Goal: Transaction & Acquisition: Purchase product/service

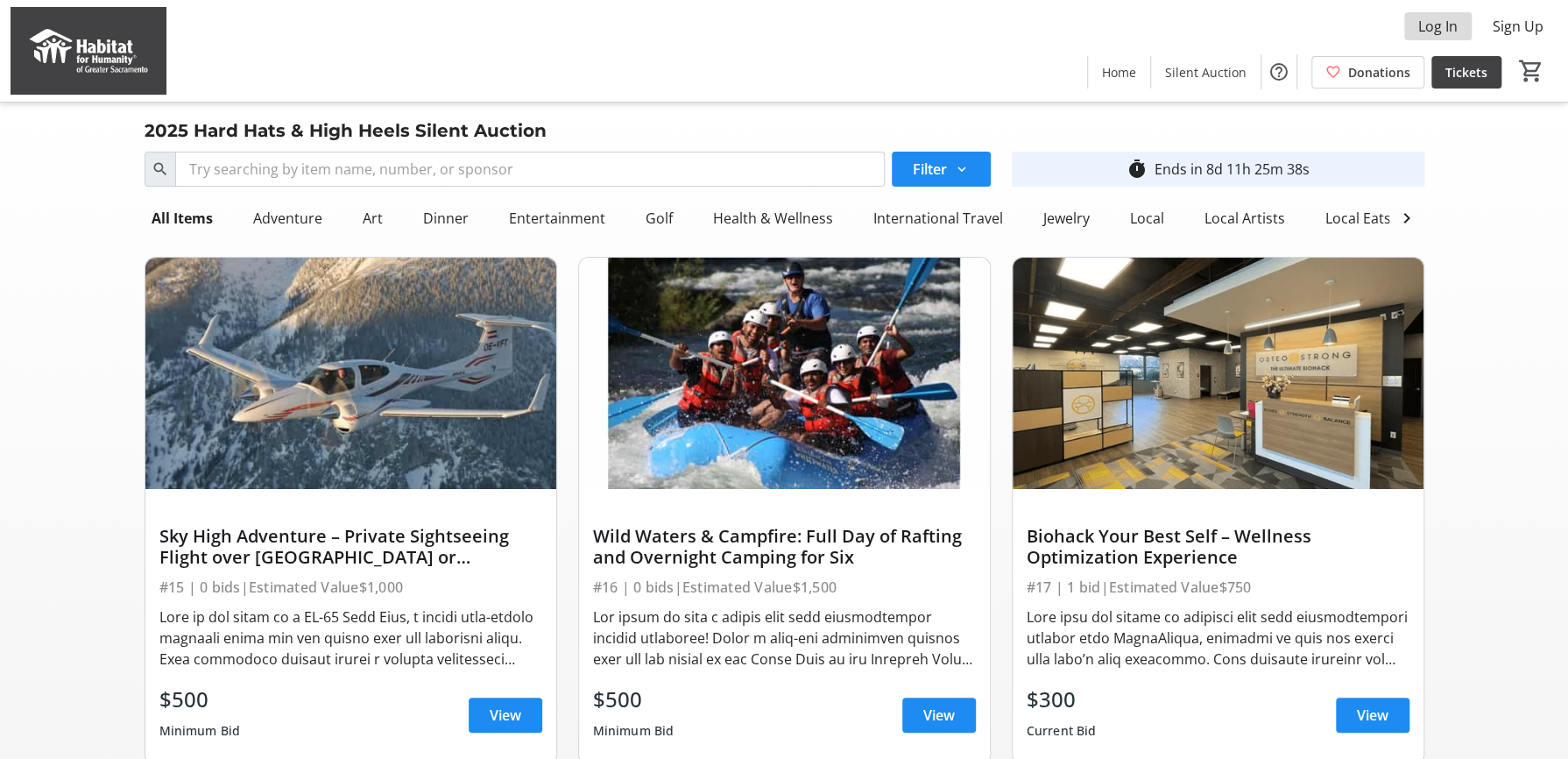
click at [1447, 26] on span "Log In" at bounding box center [1438, 26] width 39 height 21
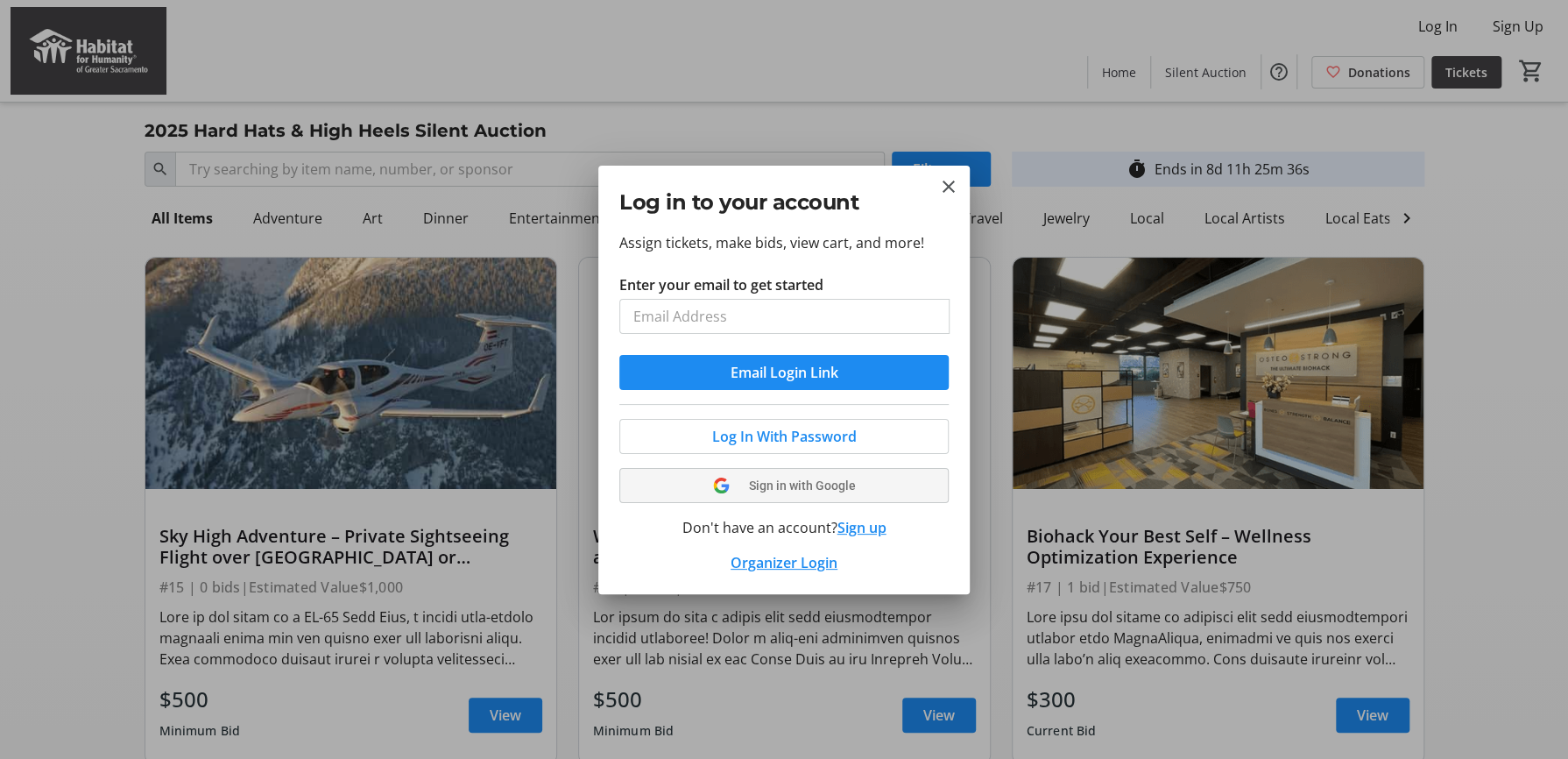
click at [834, 480] on button "Sign in with Google" at bounding box center [784, 486] width 330 height 35
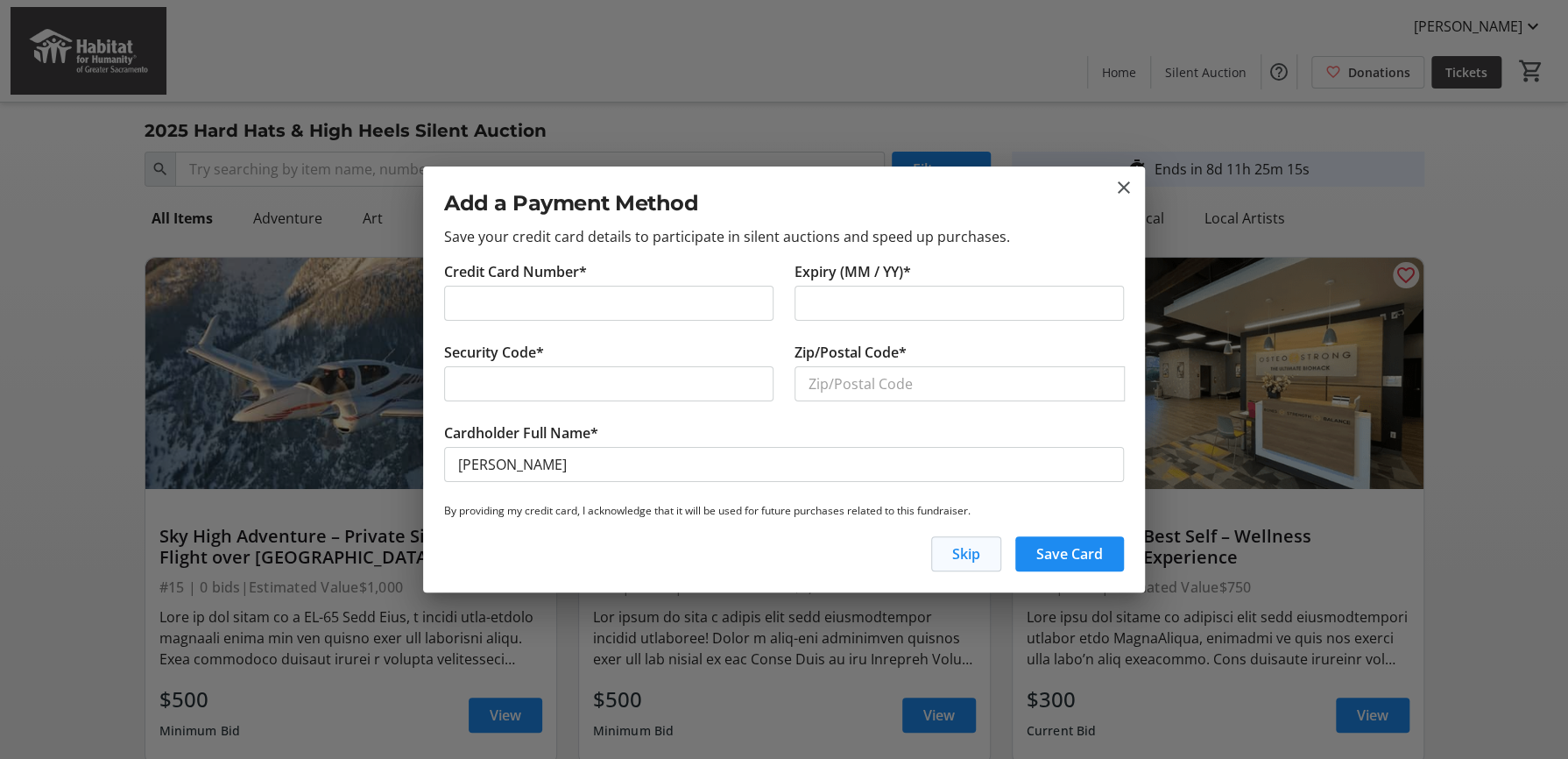
click at [971, 548] on span "Skip" at bounding box center [966, 554] width 28 height 21
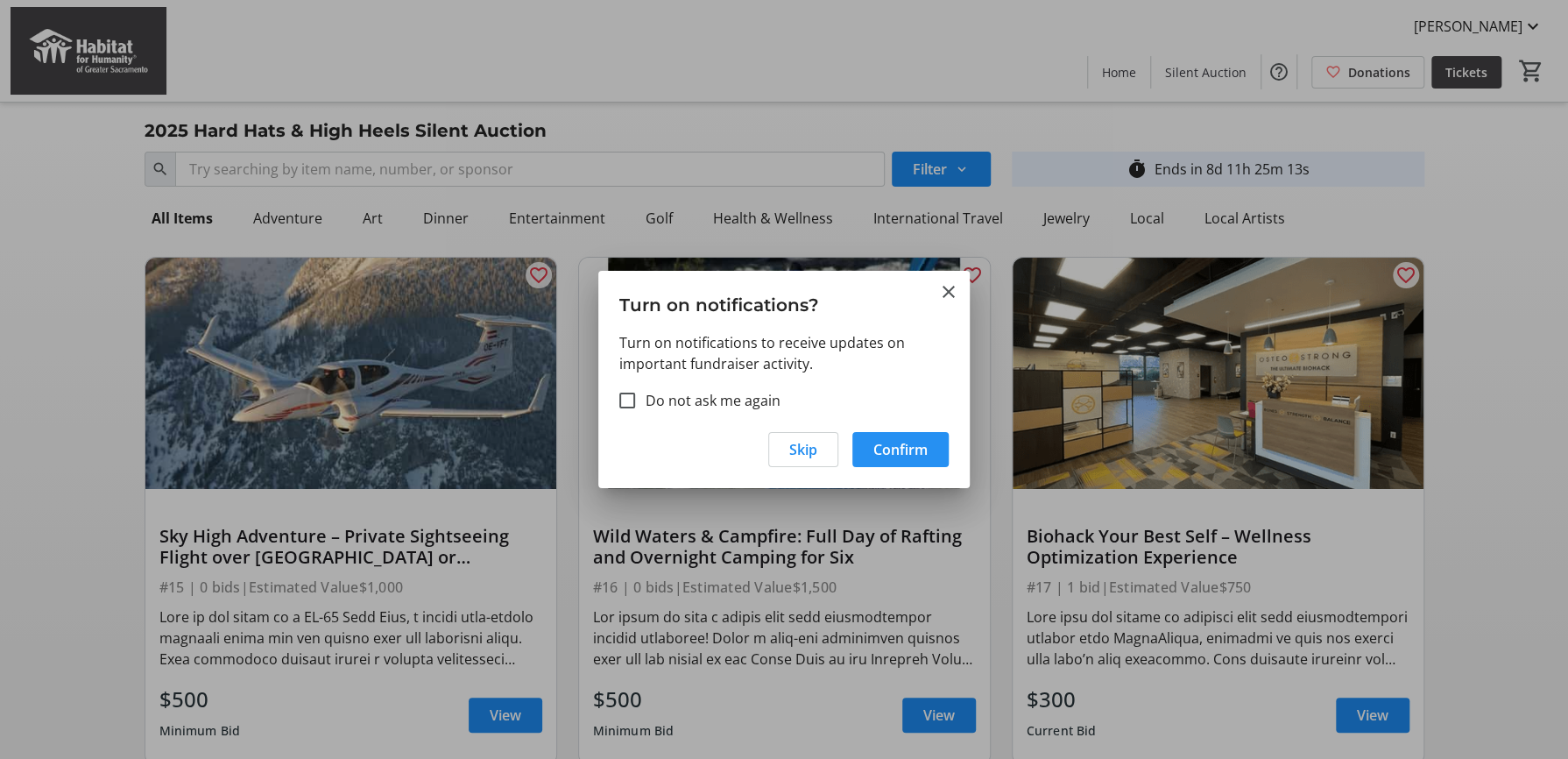
click at [920, 451] on span "Confirm" at bounding box center [901, 450] width 54 height 21
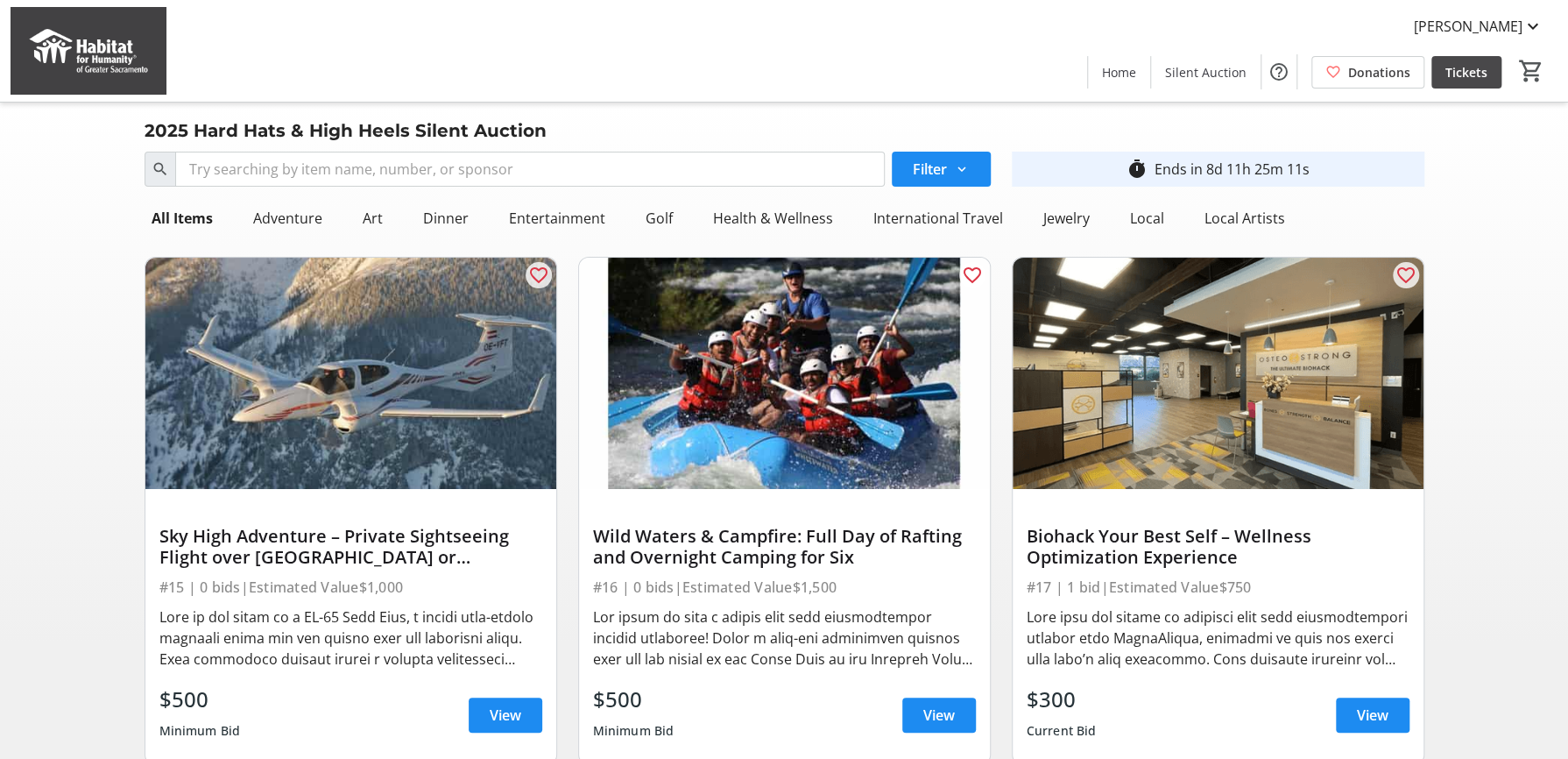
click at [1468, 65] on span "Tickets" at bounding box center [1467, 72] width 42 height 18
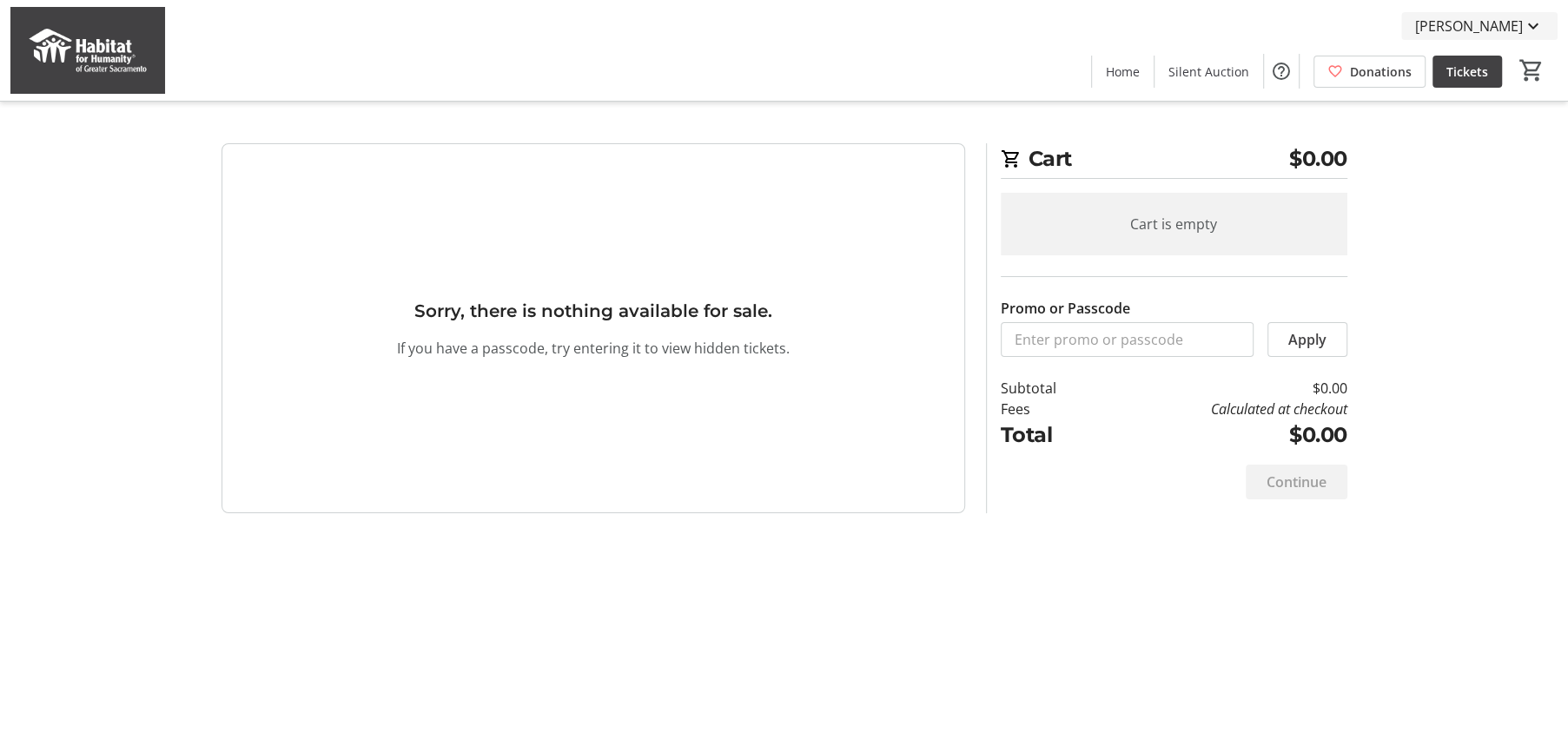
click at [1481, 17] on span "[PERSON_NAME]" at bounding box center [1470, 26] width 108 height 21
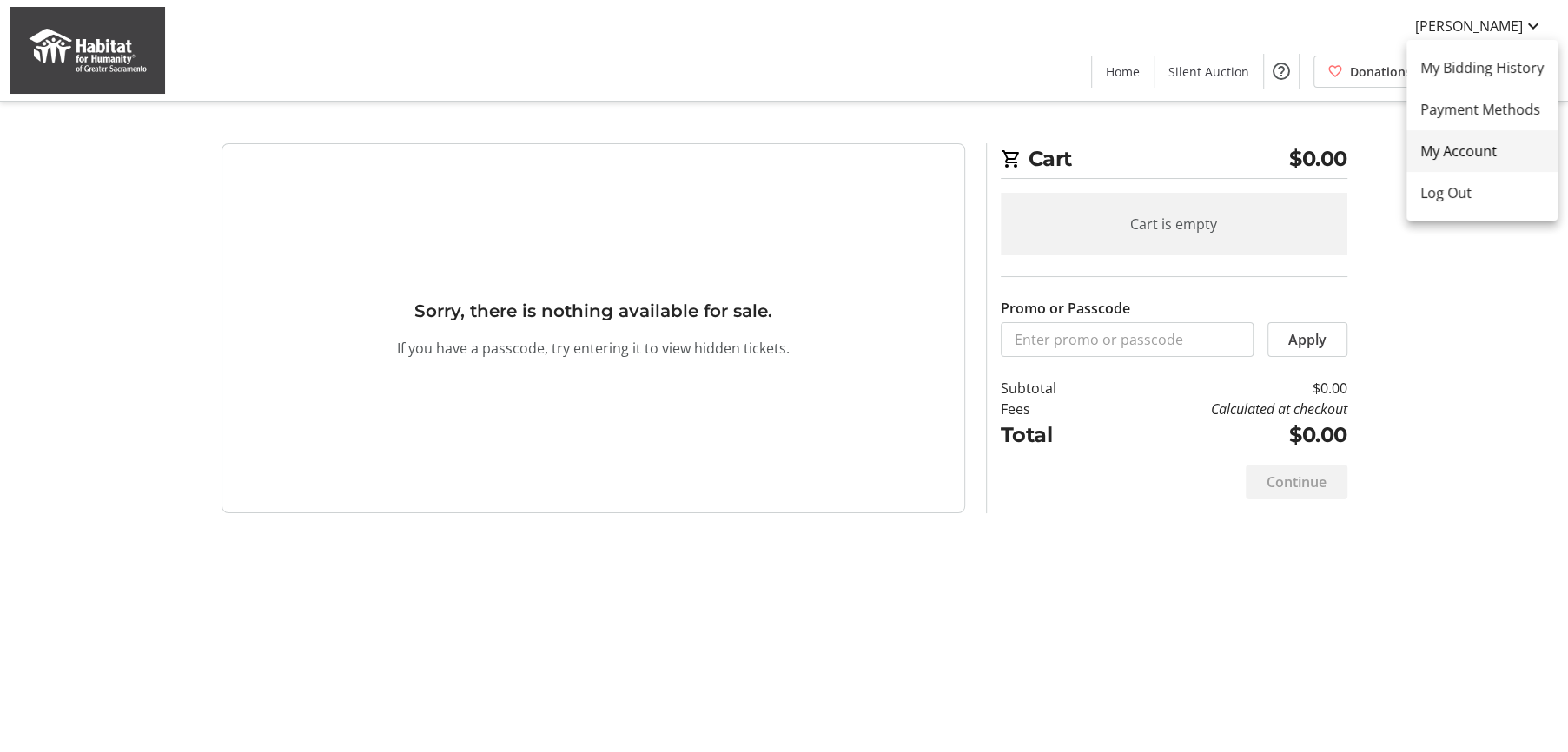
click at [1505, 133] on link "My Account" at bounding box center [1483, 151] width 151 height 42
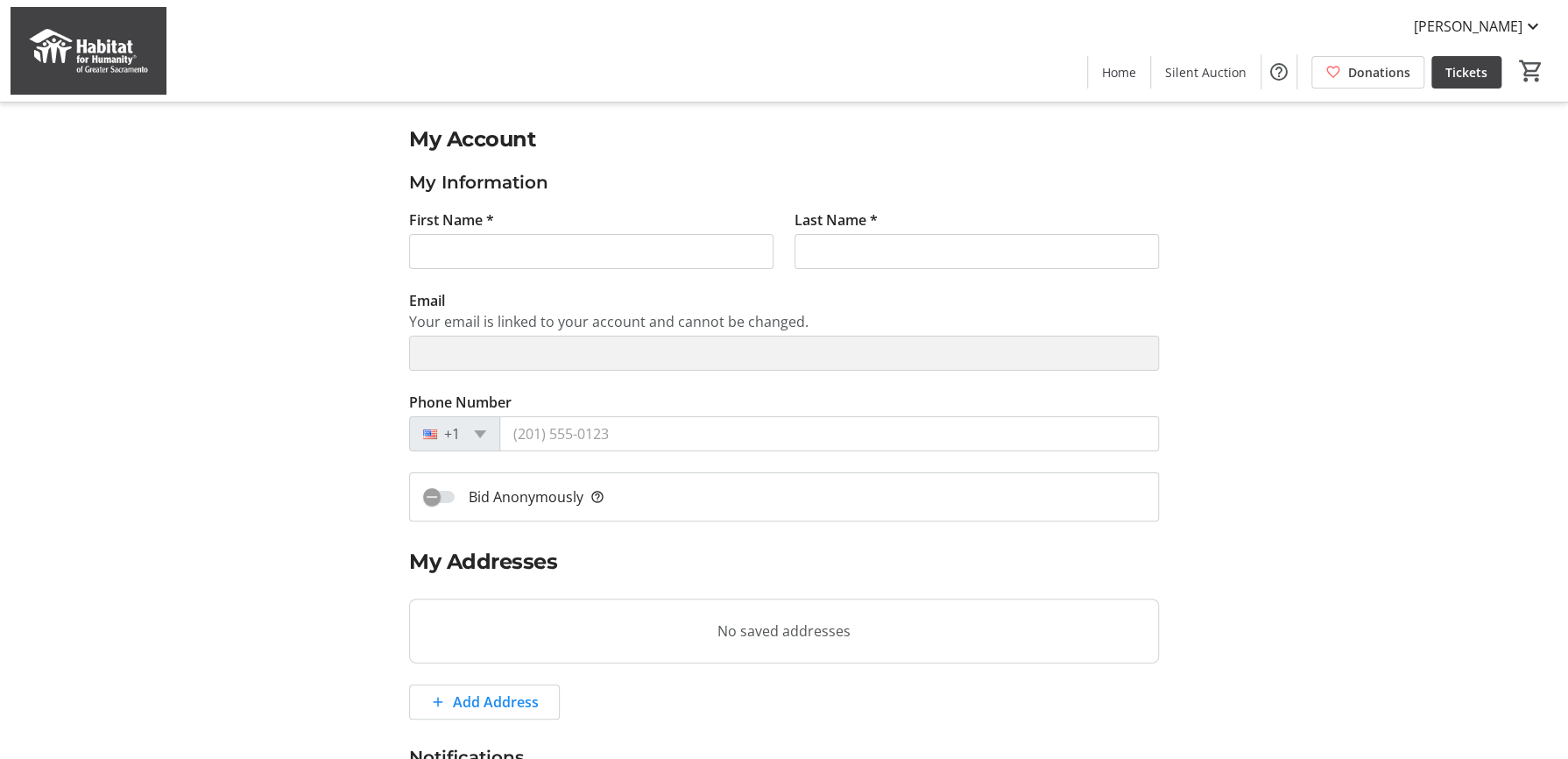
type input "[PERSON_NAME]"
type input "[EMAIL_ADDRESS][DOMAIN_NAME]"
click at [1443, 77] on span at bounding box center [1467, 72] width 70 height 42
